Goal: Browse casually: Explore the website without a specific task or goal

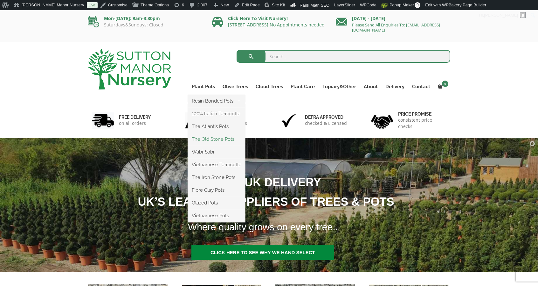
click at [218, 137] on link "The Old Stone Pots" at bounding box center [216, 139] width 57 height 10
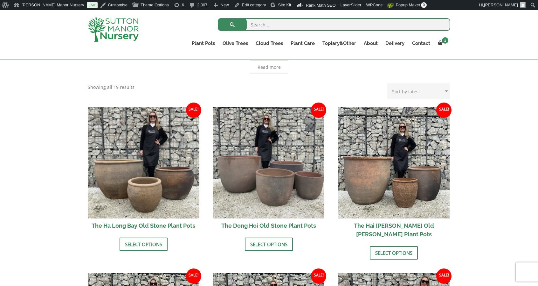
scroll to position [191, 0]
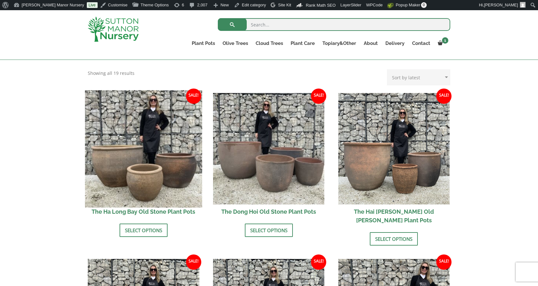
click at [162, 136] on img at bounding box center [143, 148] width 117 height 117
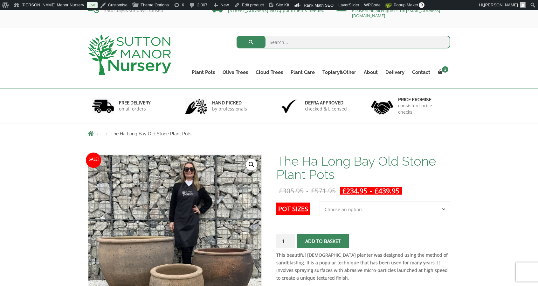
scroll to position [15, 0]
click at [108, 61] on img at bounding box center [129, 54] width 83 height 41
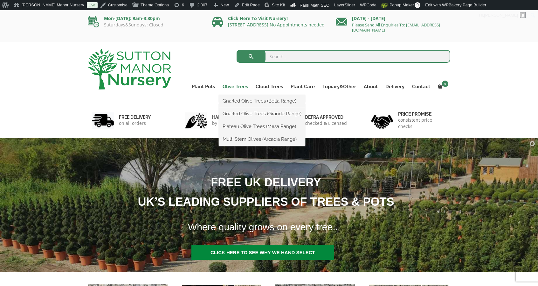
click at [235, 87] on link "Olive Trees" at bounding box center [235, 86] width 33 height 9
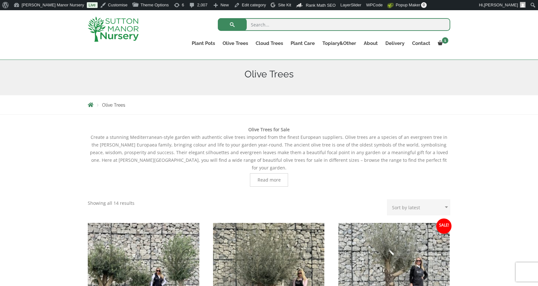
scroll to position [73, 0]
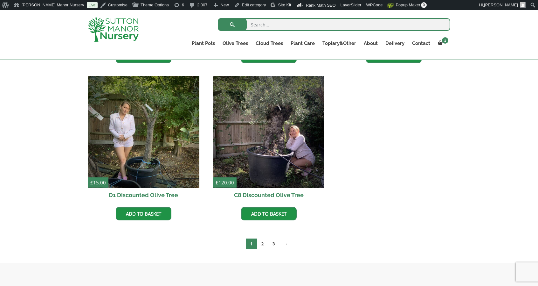
scroll to position [1088, 0]
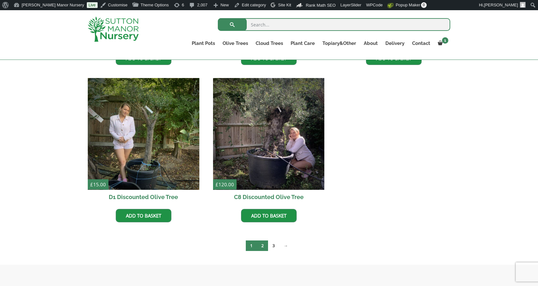
click at [262, 247] on link "2" at bounding box center [262, 245] width 11 height 10
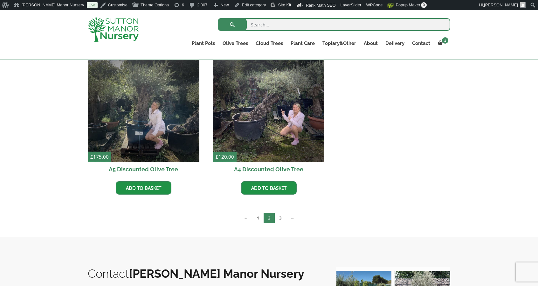
scroll to position [1119, 0]
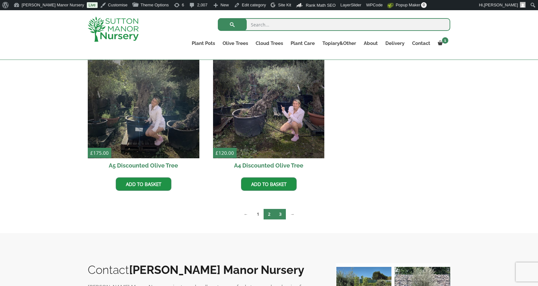
click at [280, 210] on link "3" at bounding box center [280, 214] width 11 height 10
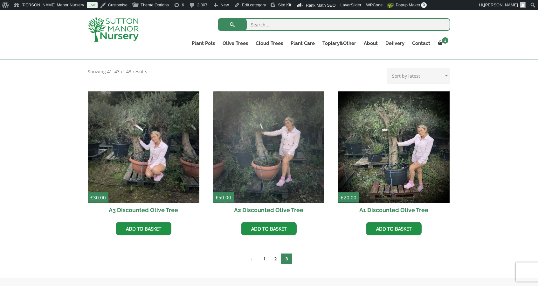
scroll to position [131, 0]
click at [261, 255] on link "1" at bounding box center [264, 258] width 11 height 10
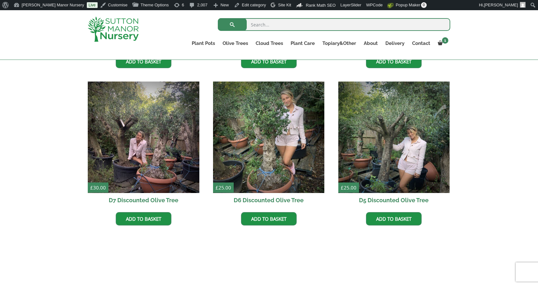
scroll to position [770, 0]
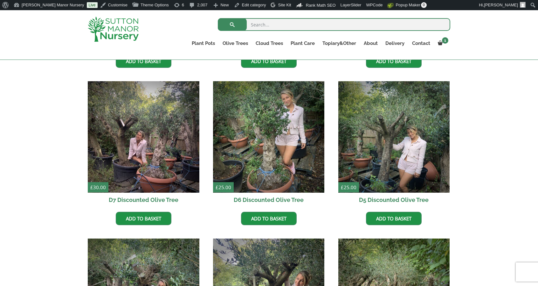
click at [120, 32] on img at bounding box center [113, 29] width 51 height 25
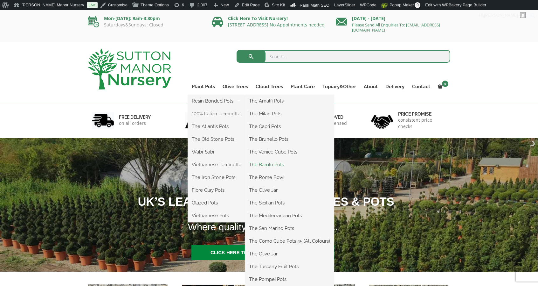
click at [268, 163] on link "The Barolo Pots" at bounding box center [289, 165] width 89 height 10
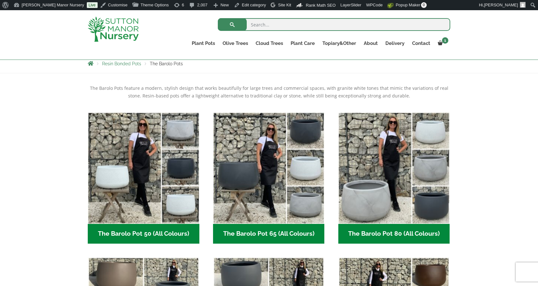
scroll to position [115, 0]
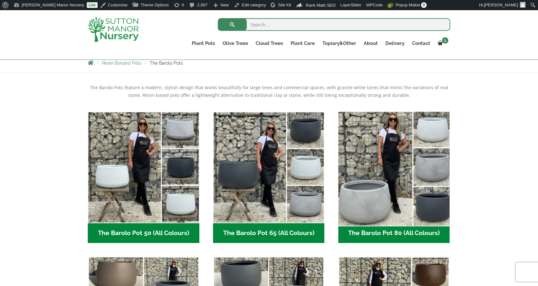
click at [352, 196] on img "Visit product category The Barolo Pot 80 (All Colours)" at bounding box center [394, 167] width 117 height 117
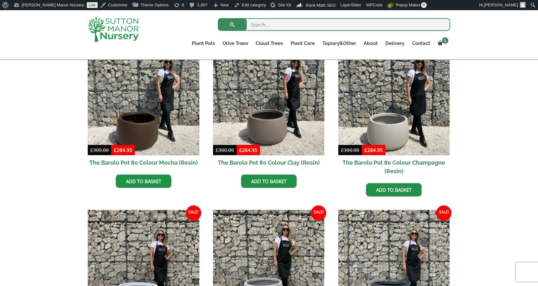
scroll to position [188, 0]
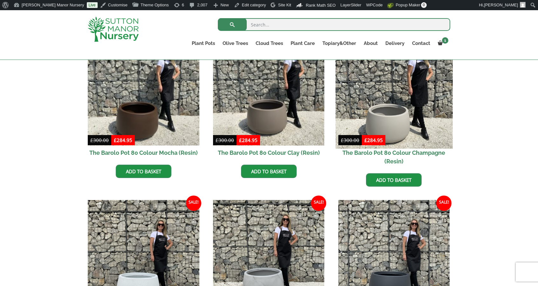
click at [422, 97] on img at bounding box center [394, 89] width 117 height 117
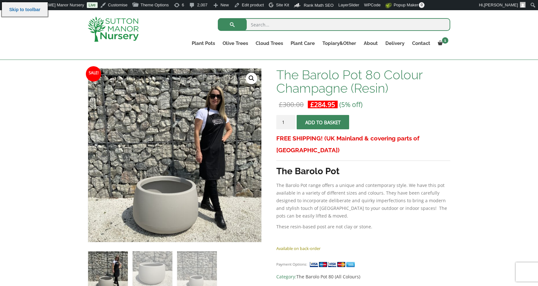
scroll to position [88, 0]
